Goal: Use online tool/utility: Use online tool/utility

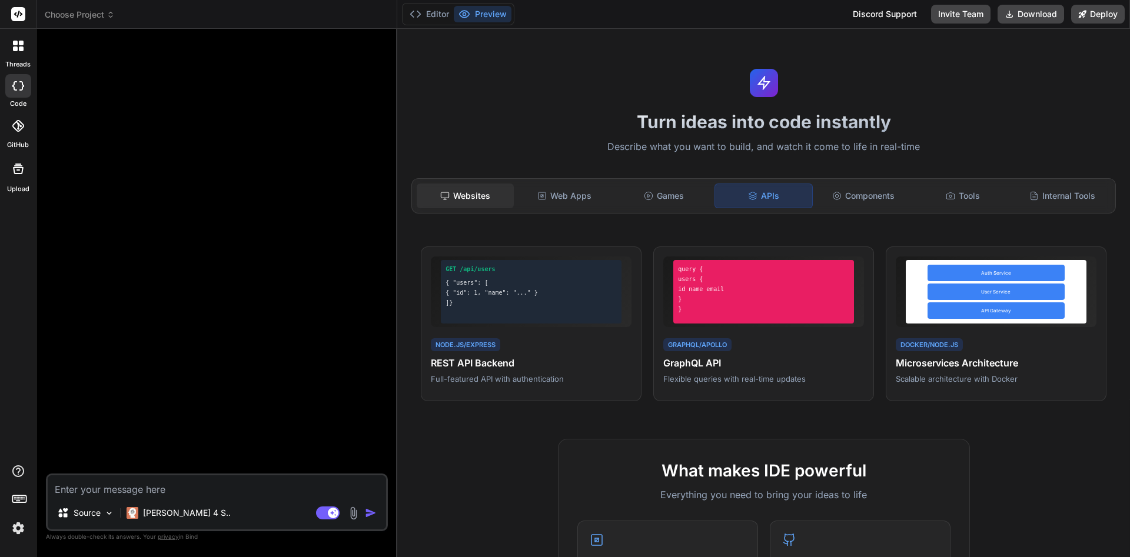
click at [480, 189] on div "Websites" at bounding box center [465, 196] width 97 height 25
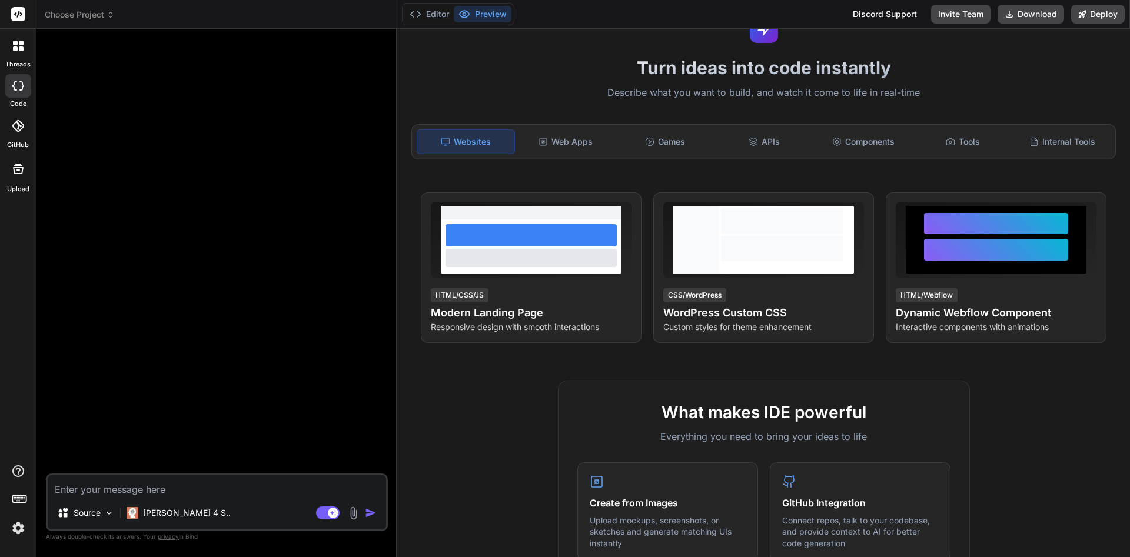
scroll to position [41, 0]
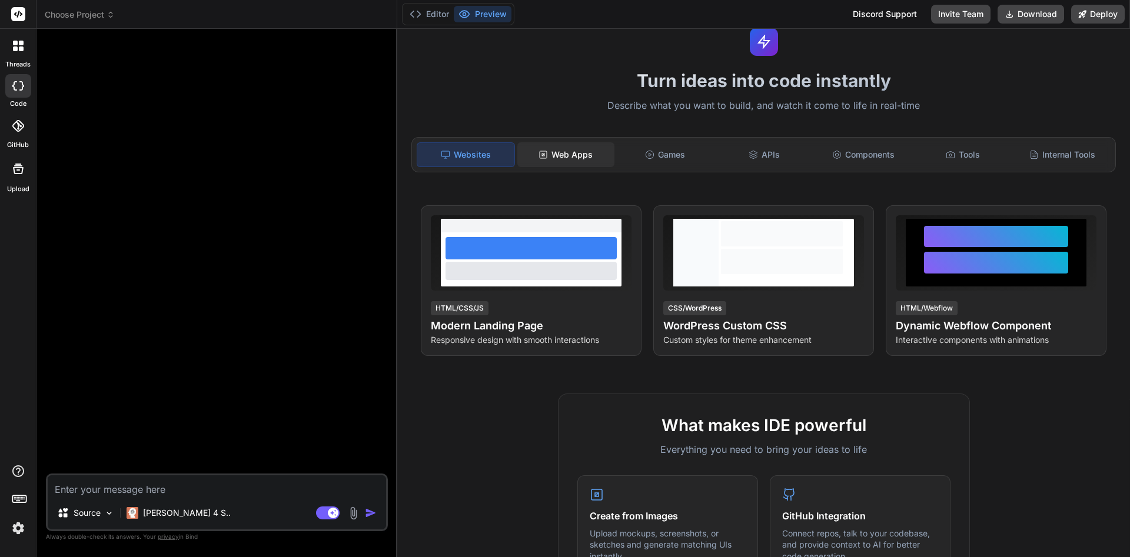
click at [591, 151] on div "Web Apps" at bounding box center [565, 154] width 97 height 25
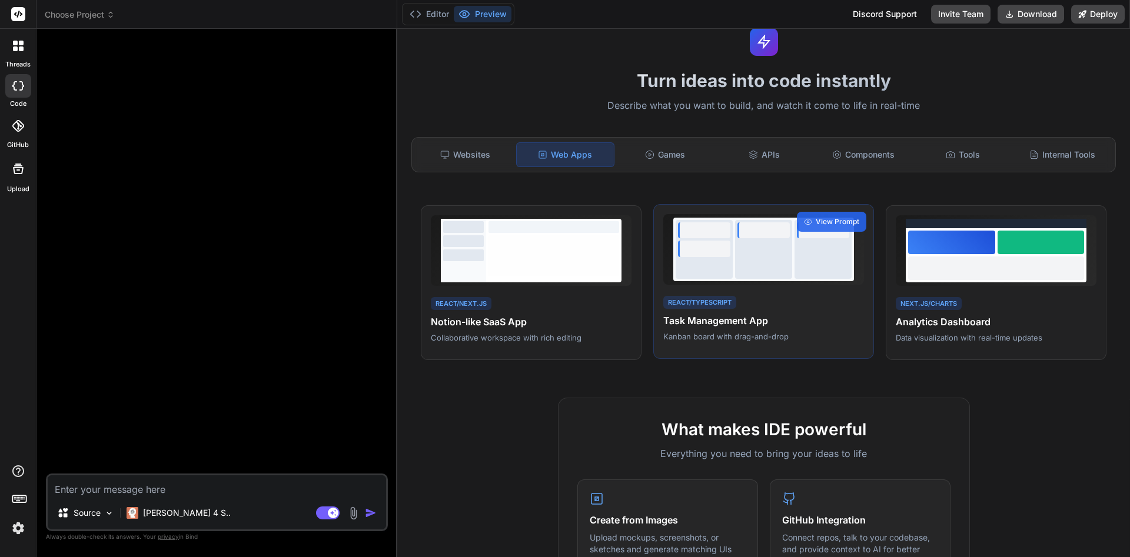
click at [738, 309] on div "React/TypeScript Task Management App Kanban board with drag-and-drop" at bounding box center [763, 318] width 201 height 48
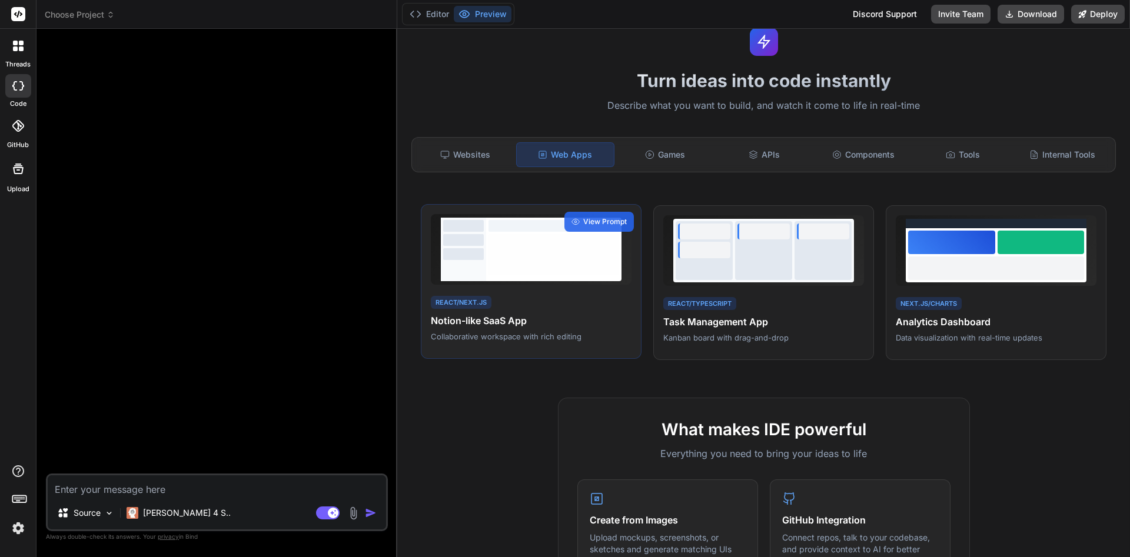
click at [574, 321] on h4 "Notion-like SaaS App" at bounding box center [531, 321] width 201 height 14
click at [592, 218] on span "View Prompt" at bounding box center [605, 222] width 44 height 11
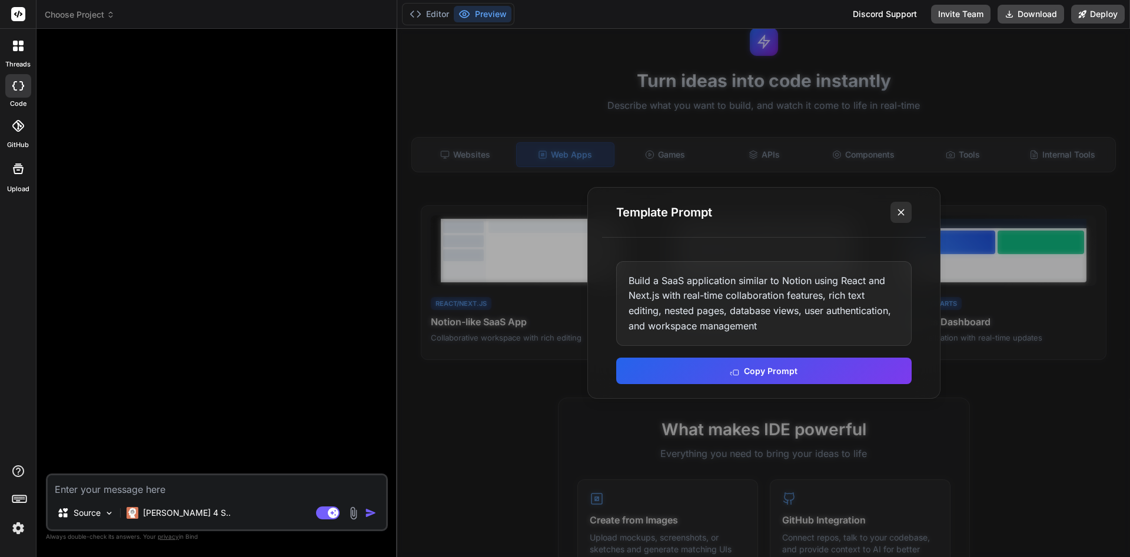
click at [900, 210] on icon at bounding box center [901, 213] width 12 height 12
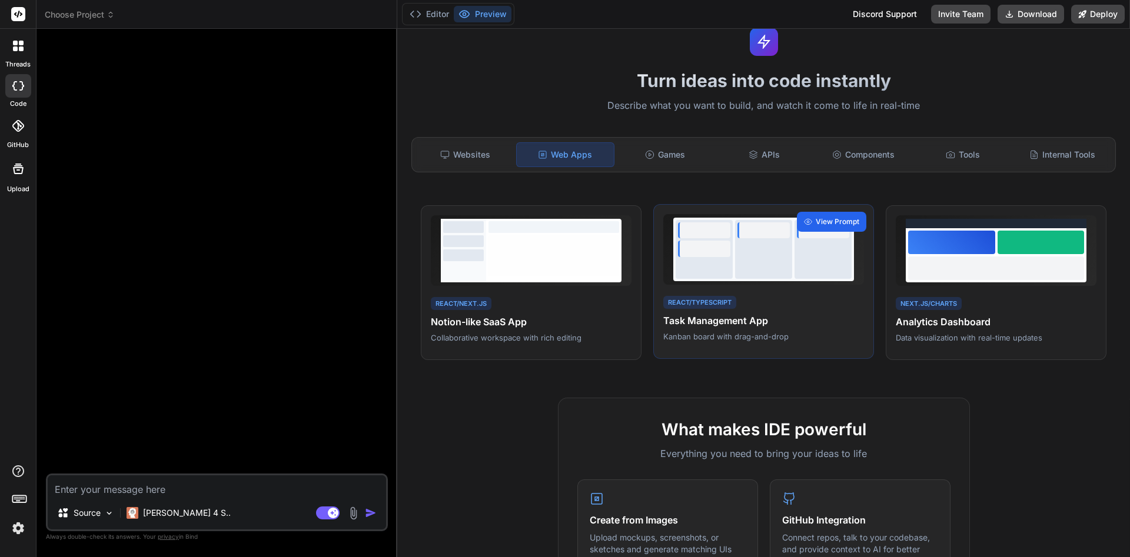
click at [823, 222] on span "View Prompt" at bounding box center [838, 222] width 44 height 11
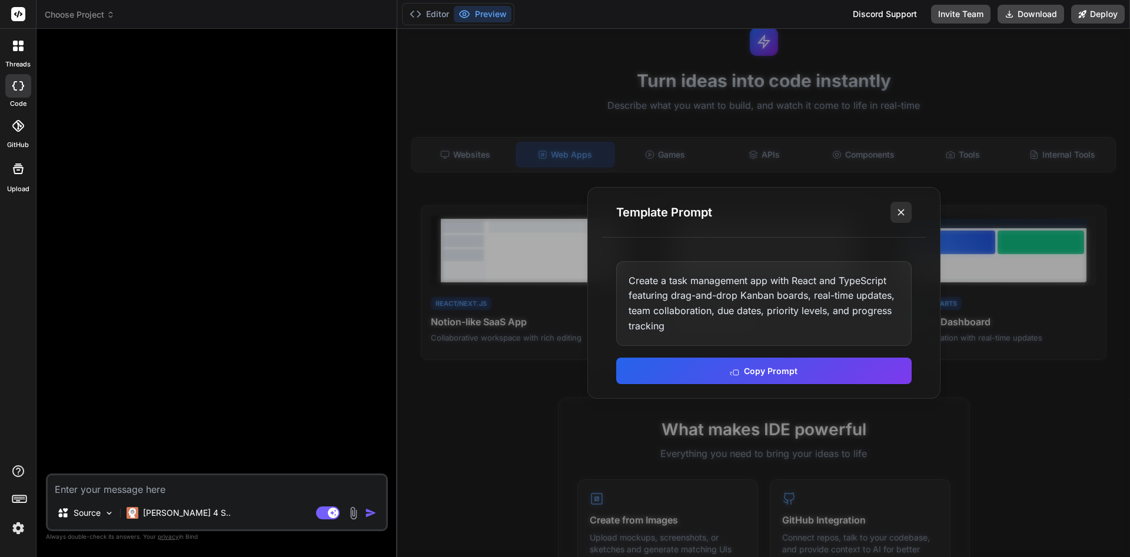
click at [898, 204] on button at bounding box center [900, 212] width 21 height 21
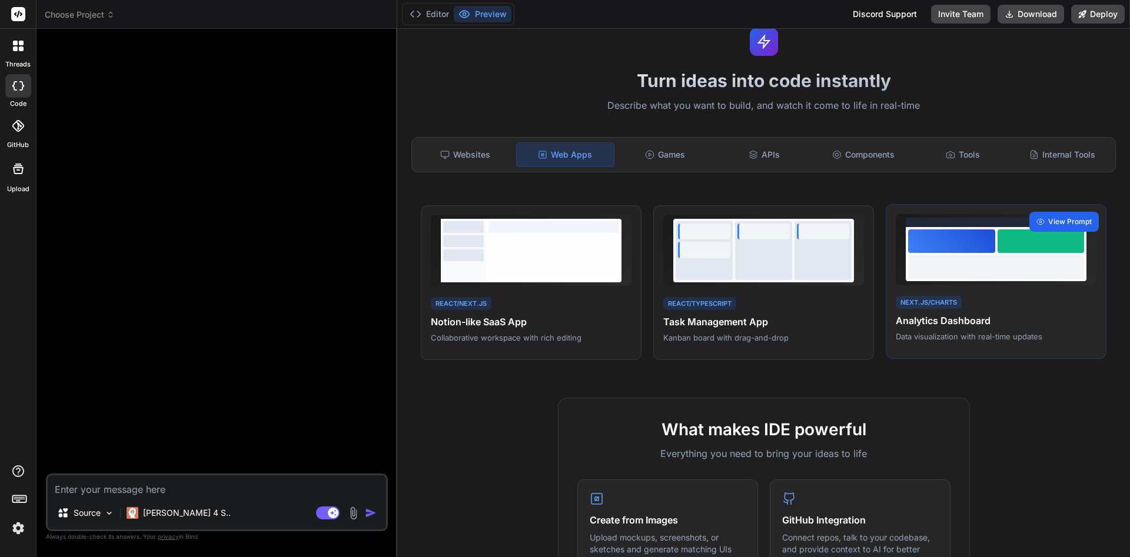
click at [1056, 215] on div "View Prompt" at bounding box center [1063, 222] width 69 height 20
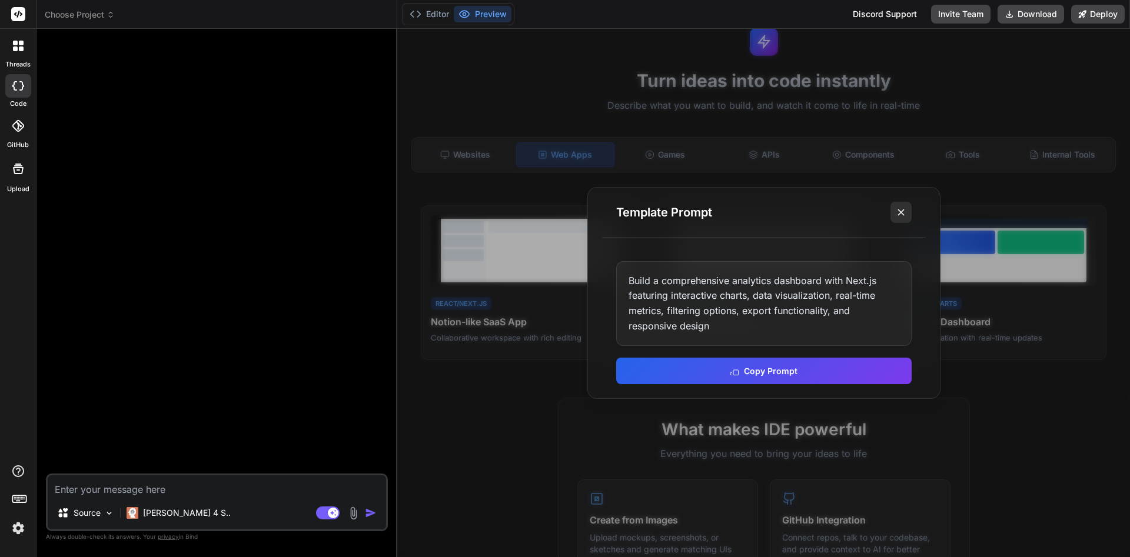
click at [899, 212] on icon at bounding box center [901, 213] width 12 height 12
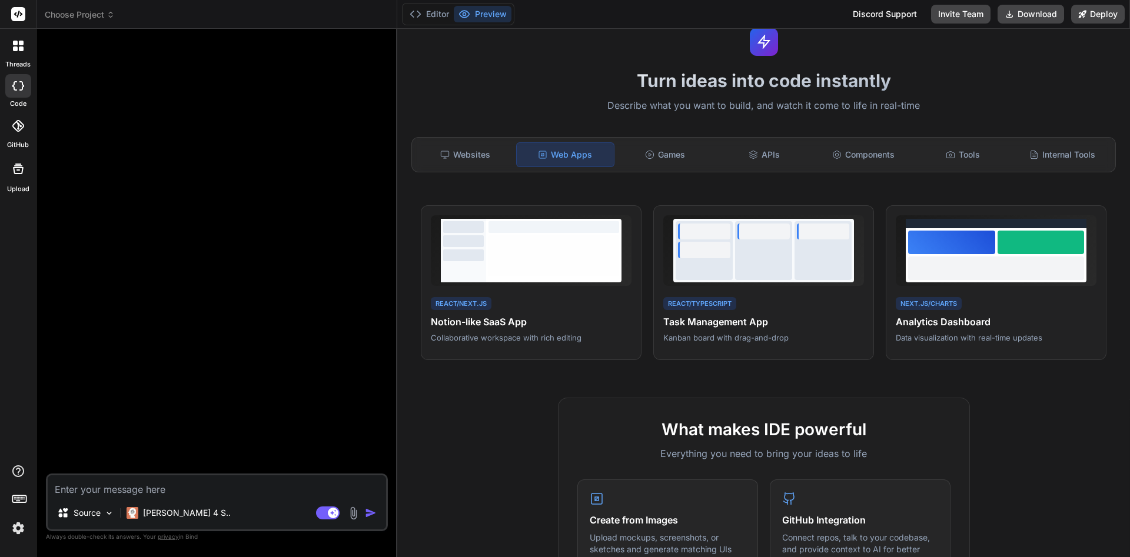
drag, startPoint x: 384, startPoint y: 21, endPoint x: 401, endPoint y: 22, distance: 17.1
click at [393, 22] on header "Choose Project Created with Pixso." at bounding box center [216, 14] width 361 height 29
click at [448, 16] on button "Editor" at bounding box center [429, 14] width 49 height 16
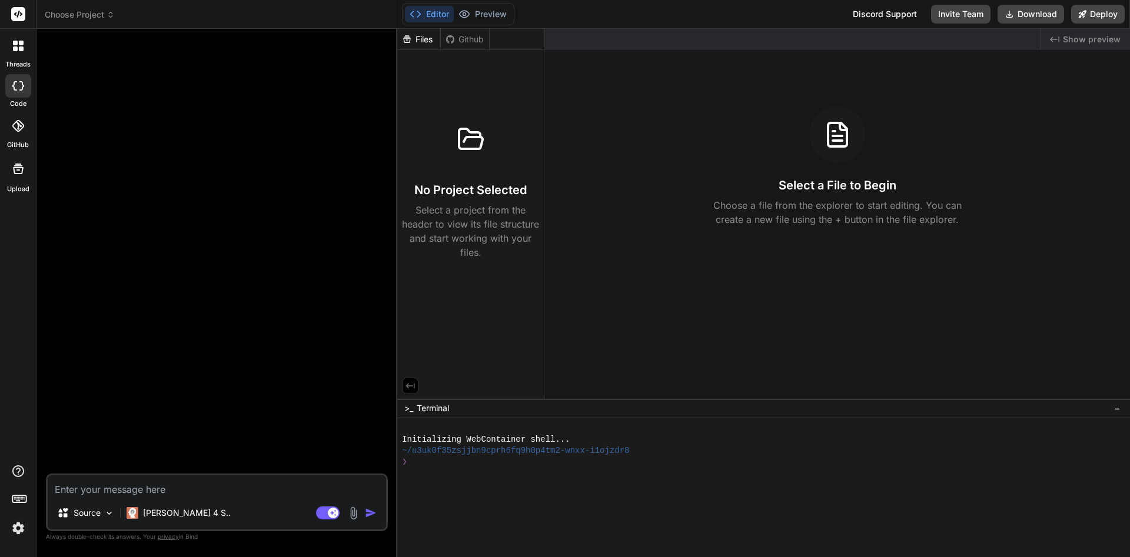
click at [752, 241] on div "Created with Pixso. Show preview Select a File to Begin Choose a file from the …" at bounding box center [837, 214] width 586 height 370
click at [457, 185] on h3 "No Project Selected" at bounding box center [470, 190] width 112 height 16
click at [405, 390] on icon at bounding box center [410, 386] width 11 height 11
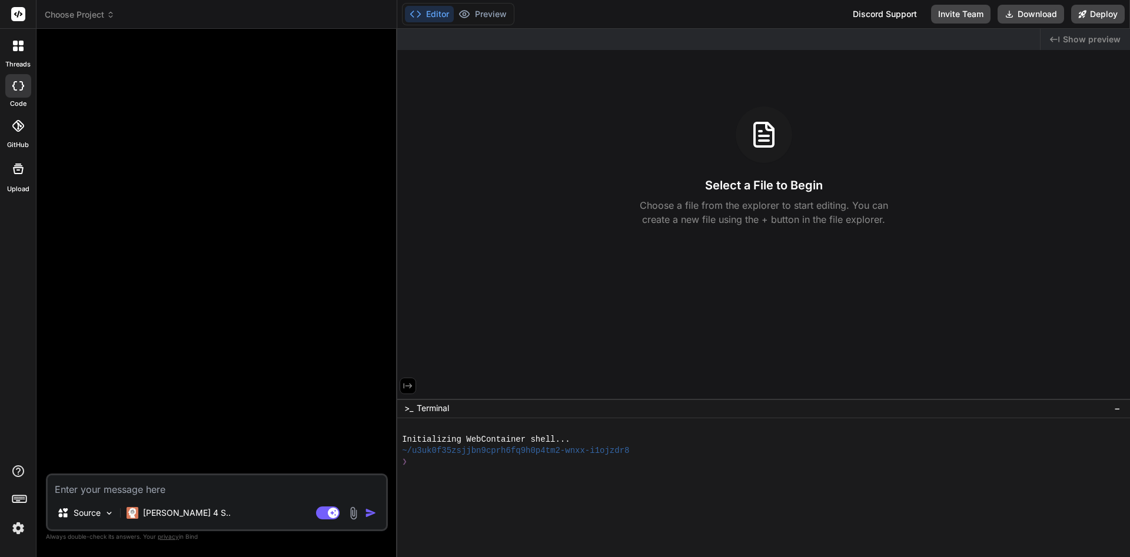
click at [405, 390] on icon at bounding box center [408, 386] width 11 height 11
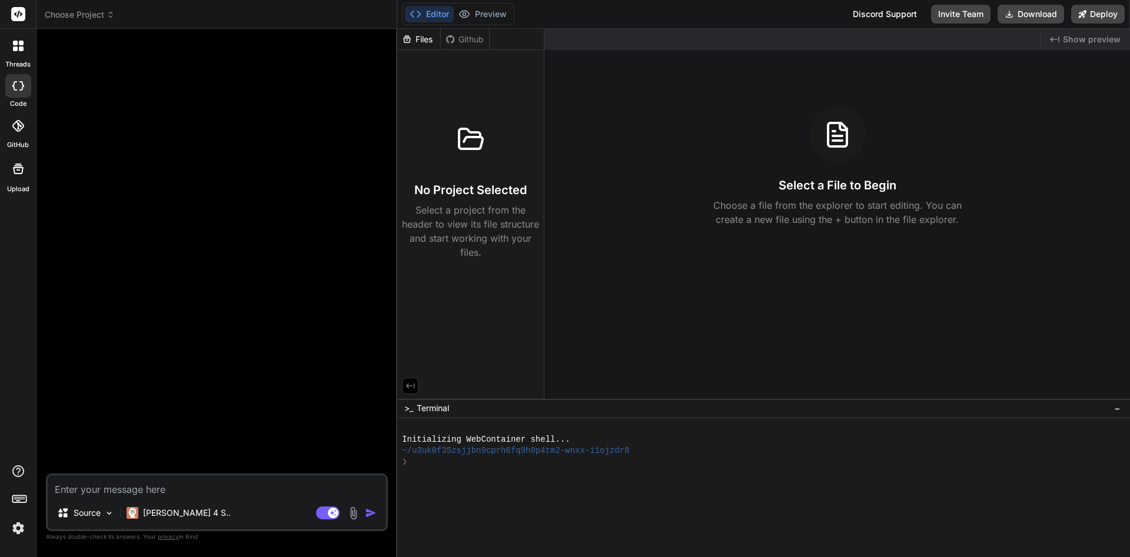
click at [405, 390] on icon at bounding box center [410, 386] width 11 height 11
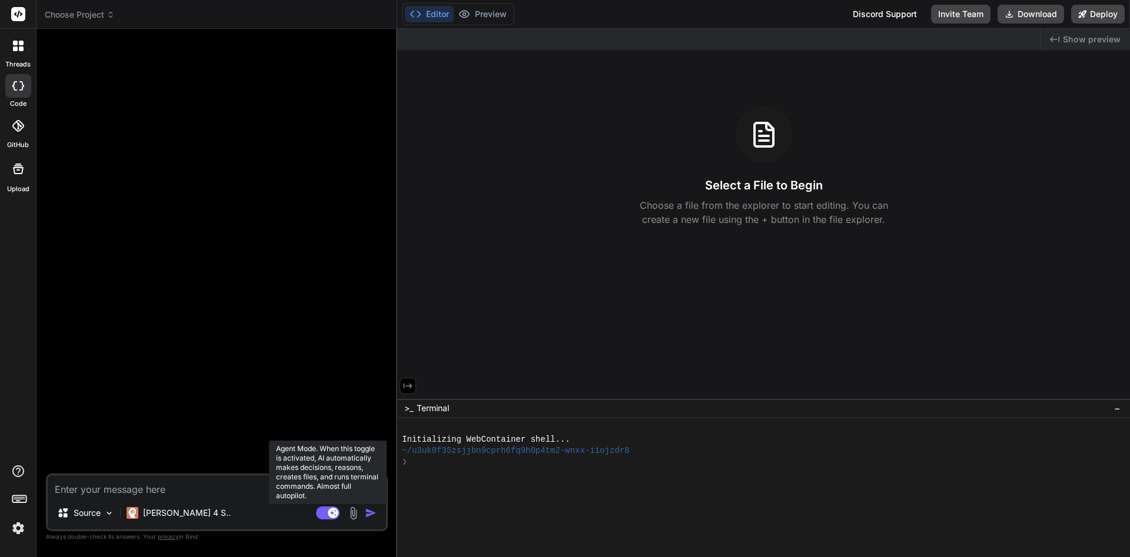
click at [328, 516] on rect at bounding box center [328, 513] width 24 height 13
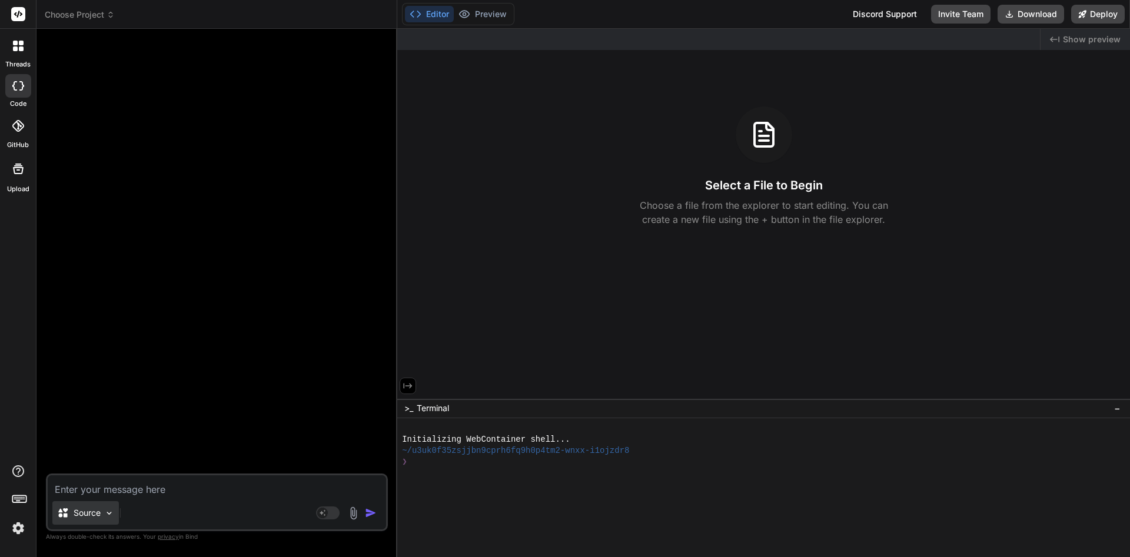
click at [115, 510] on div "Source" at bounding box center [85, 513] width 67 height 24
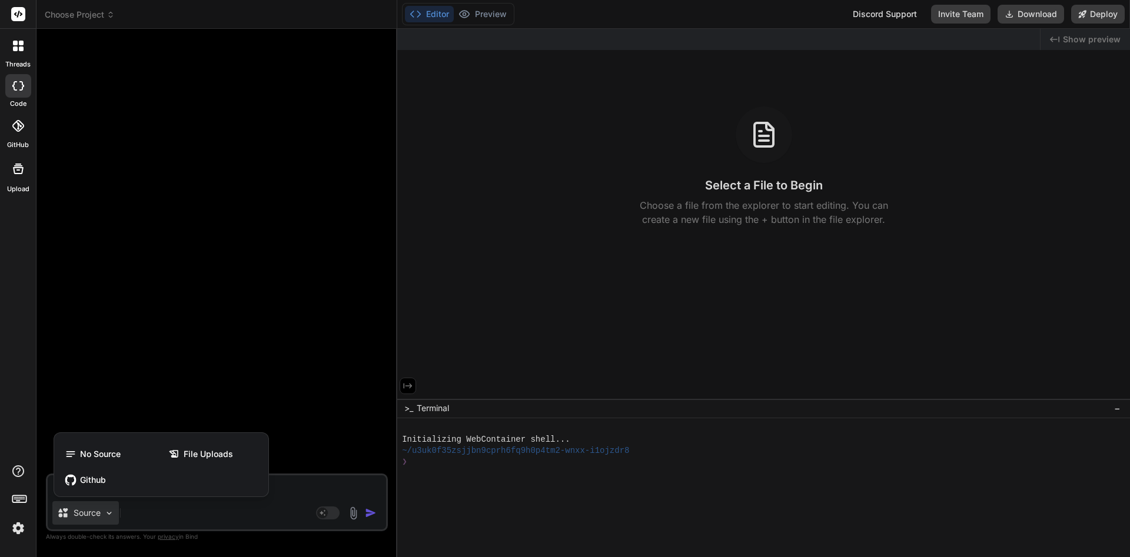
click at [237, 520] on div at bounding box center [565, 278] width 1130 height 557
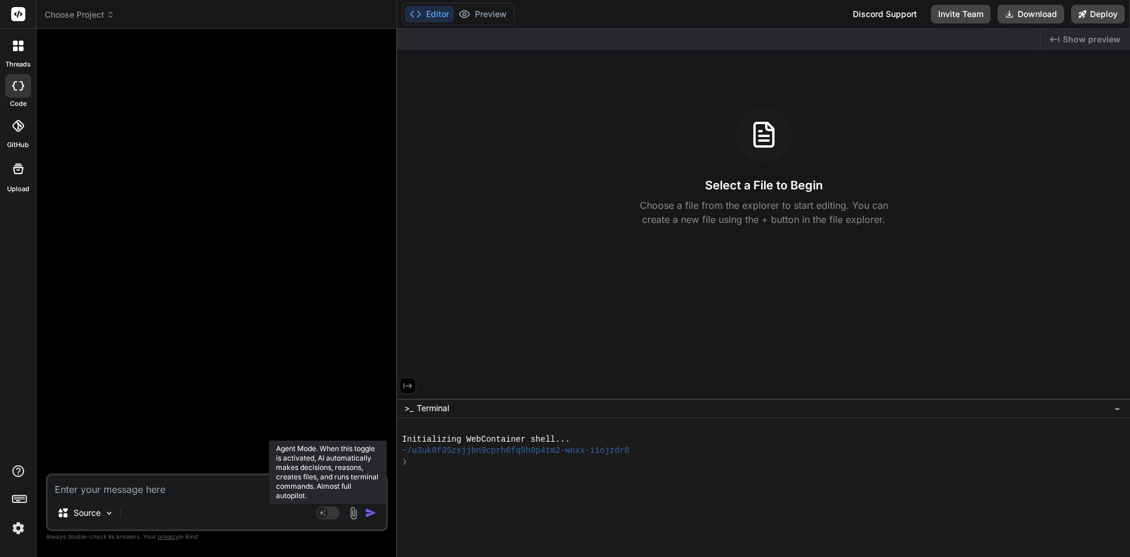
click at [331, 512] on rect at bounding box center [328, 513] width 24 height 13
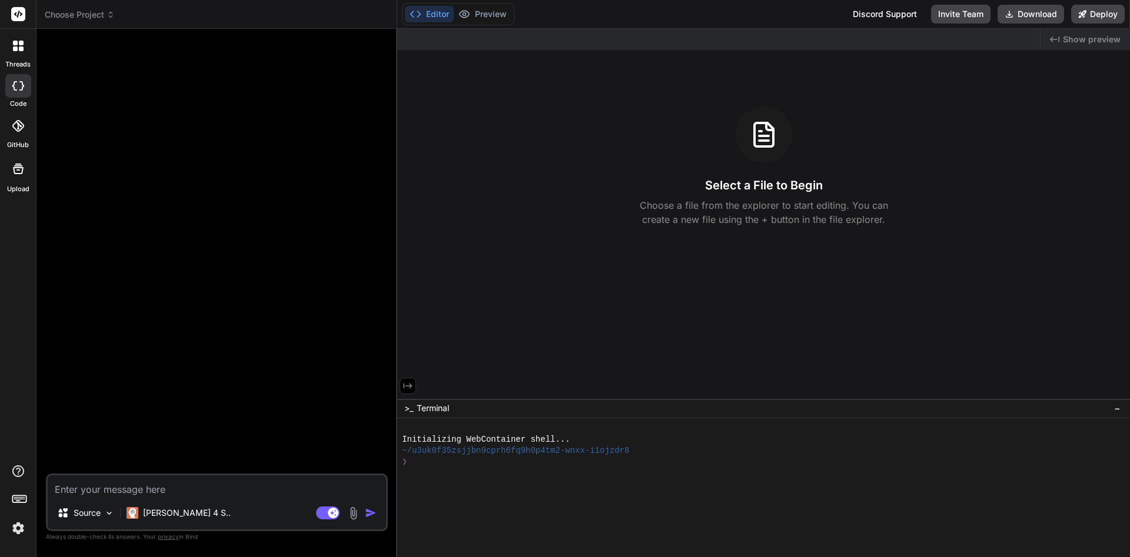
click at [16, 182] on div at bounding box center [18, 169] width 28 height 28
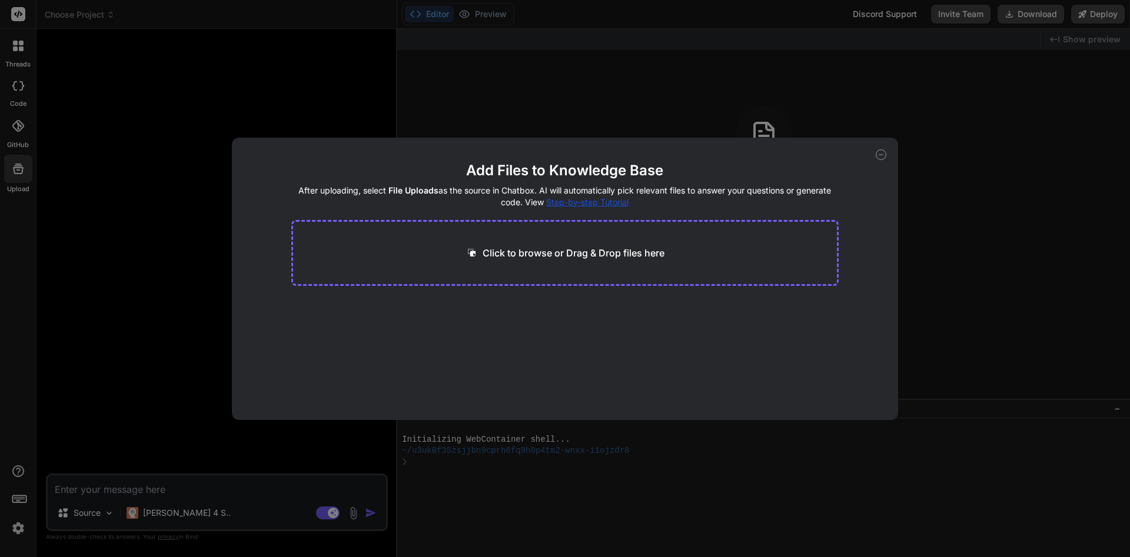
click at [889, 154] on div "Add Files to Knowledge Base After uploading, select File Uploads as the source …" at bounding box center [565, 279] width 667 height 282
click at [887, 119] on div "Add Files to Knowledge Base After uploading, select File Uploads as the source …" at bounding box center [565, 278] width 1130 height 557
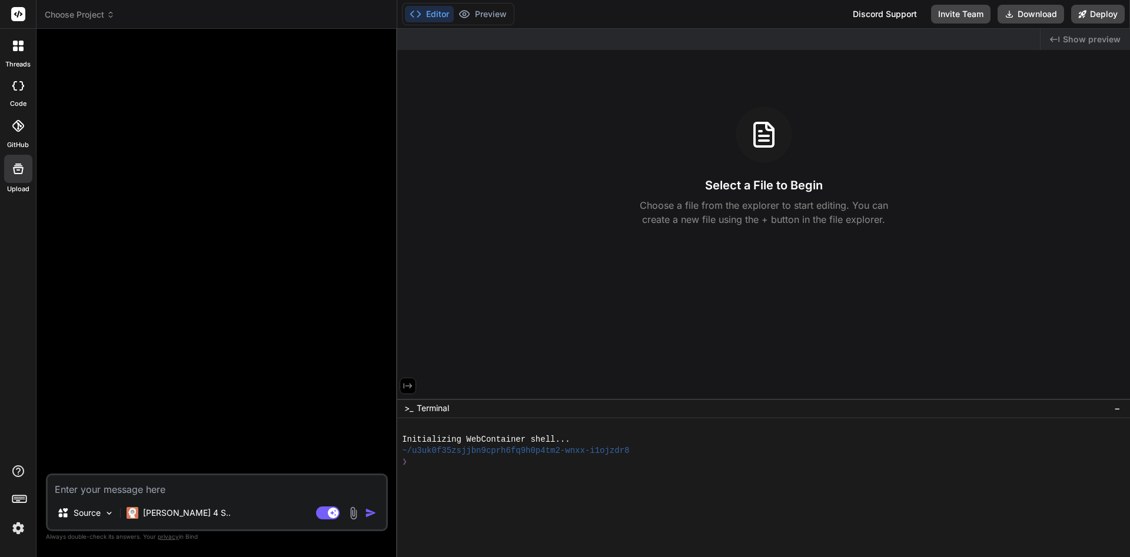
click at [14, 57] on div at bounding box center [18, 46] width 25 height 25
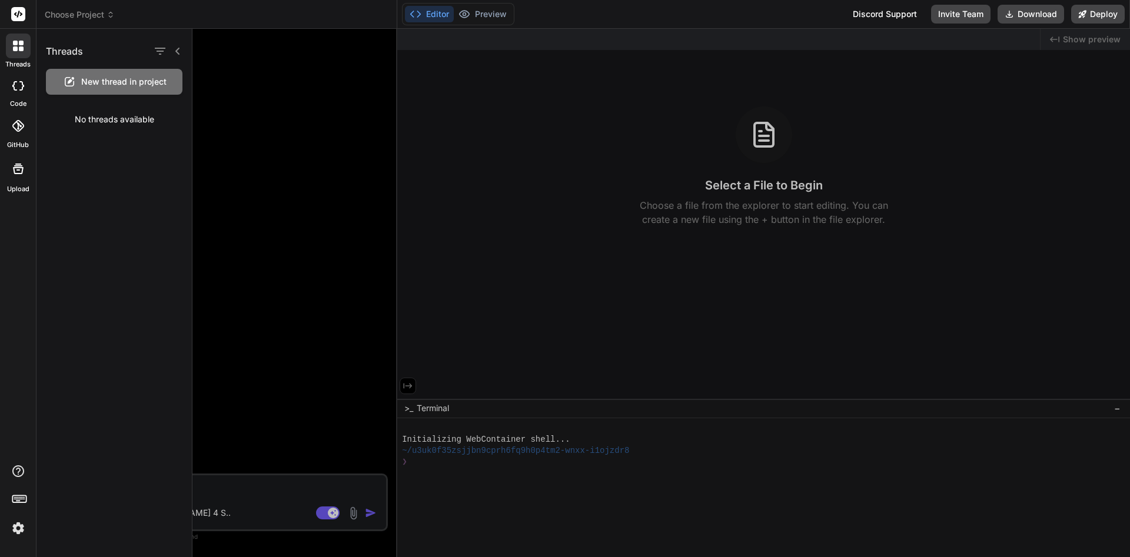
drag, startPoint x: 18, startPoint y: 11, endPoint x: 50, endPoint y: 15, distance: 32.6
click at [50, 15] on div "threads code GitHub Upload Threads New thread in project No threads available C…" at bounding box center [565, 278] width 1130 height 557
click at [13, 87] on icon at bounding box center [14, 85] width 5 height 9
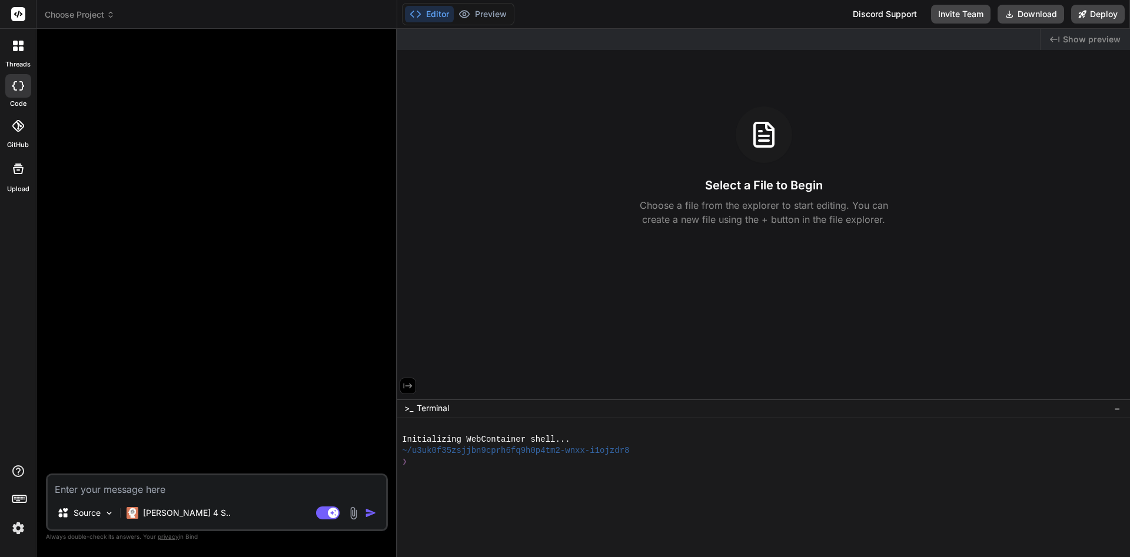
click at [13, 87] on icon at bounding box center [14, 85] width 5 height 9
click at [20, 126] on icon at bounding box center [18, 126] width 12 height 12
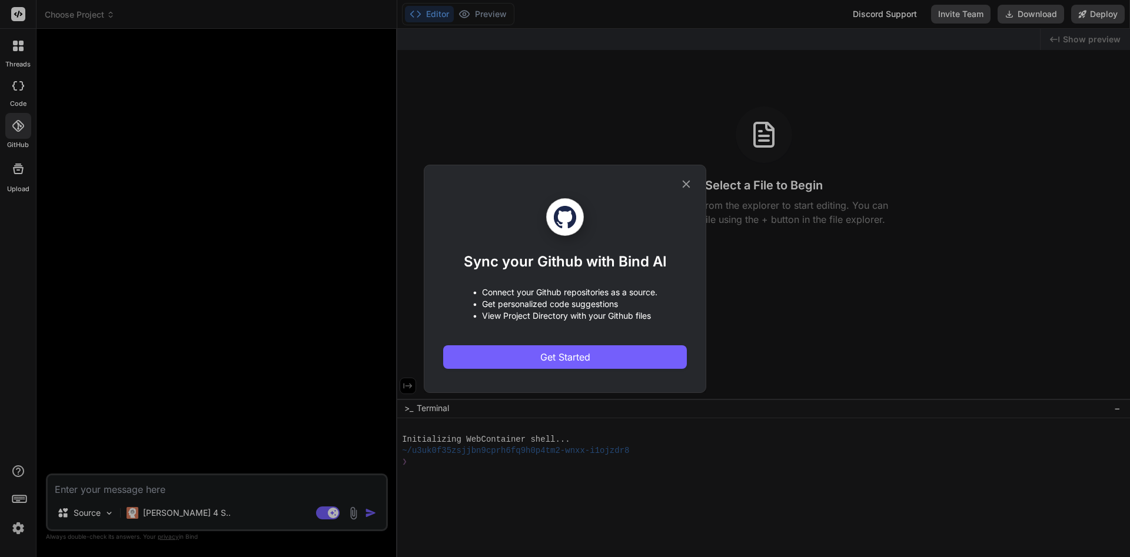
click at [211, 298] on div "Sync your Github with Bind AI • Connect your Github repositories as a source. •…" at bounding box center [565, 278] width 1130 height 557
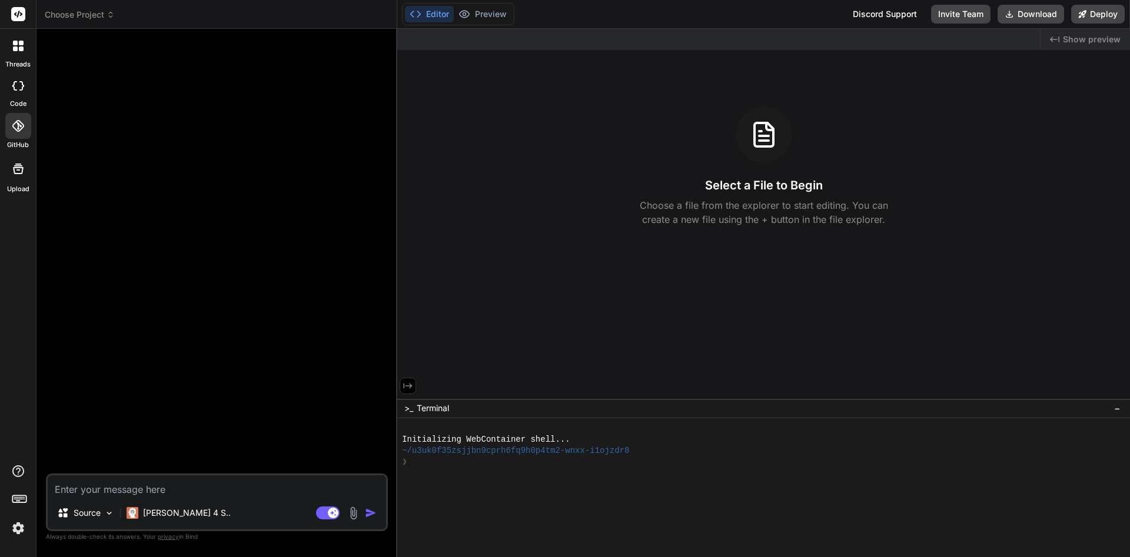
click at [22, 10] on rect at bounding box center [18, 14] width 14 height 14
type textarea "x"
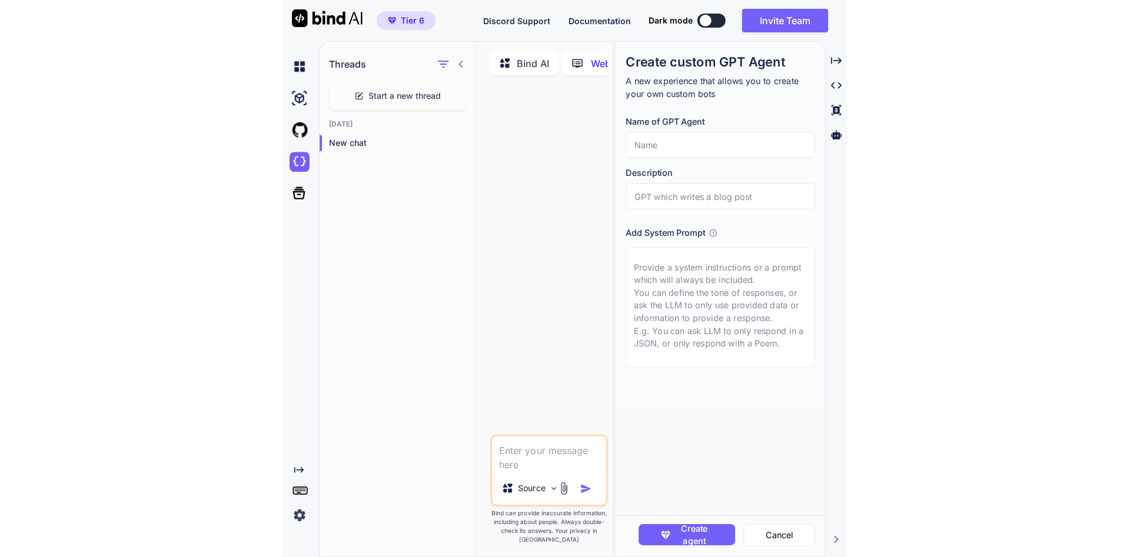
scroll to position [2, 0]
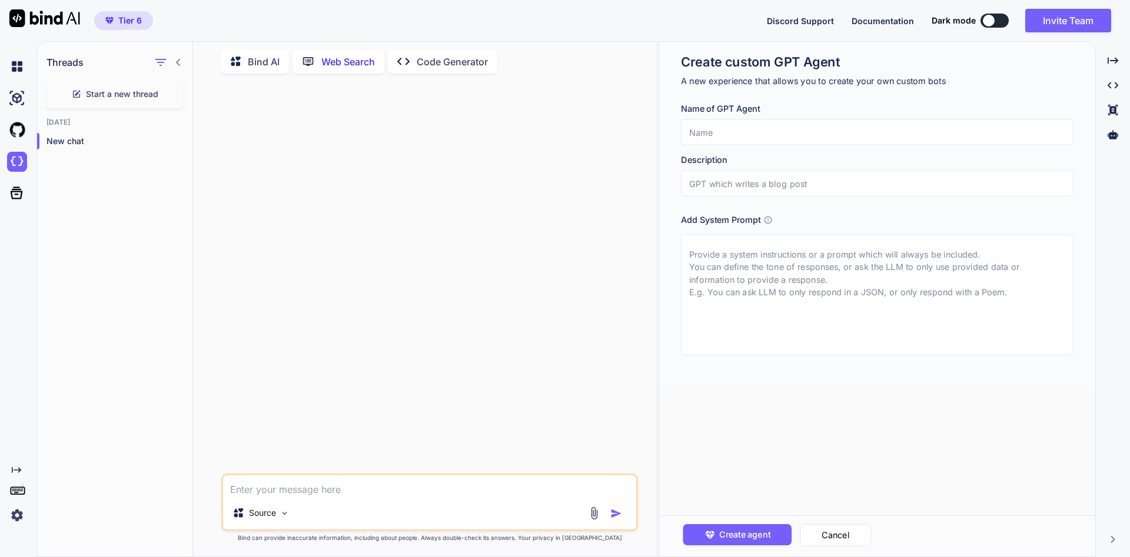
click at [539, 490] on textarea at bounding box center [429, 486] width 413 height 21
click at [563, 24] on span "Discord Support" at bounding box center [800, 21] width 67 height 10
